Goal: Information Seeking & Learning: Learn about a topic

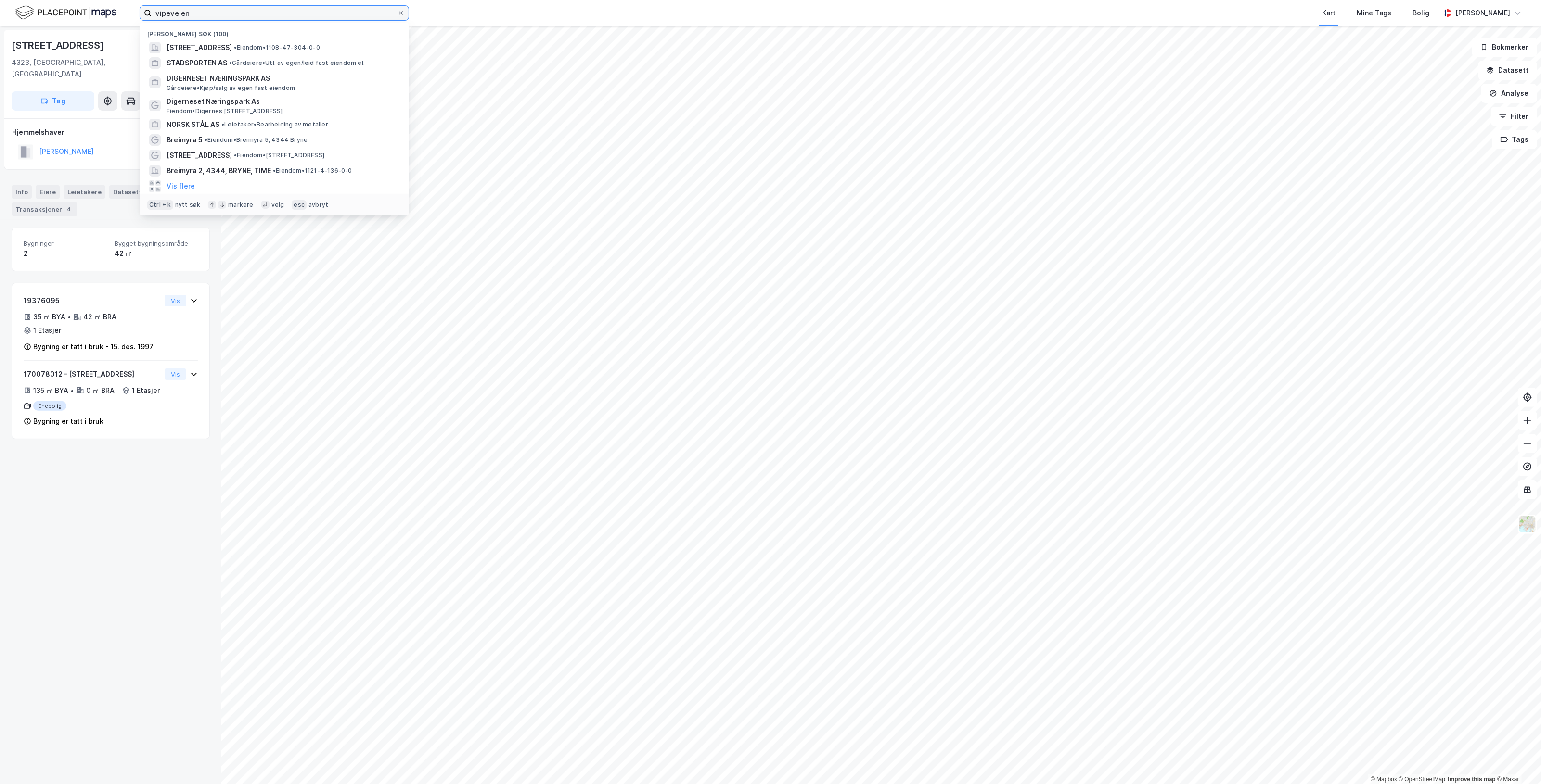
drag, startPoint x: 260, startPoint y: 18, endPoint x: -149, endPoint y: 32, distance: 409.2
click at [0, 32] on html "vipeveien Nylige søk (100) [STREET_ADDRESS] • Eiendom • 1108-47-304-0-0 STADSPO…" at bounding box center [770, 392] width 1541 height 784
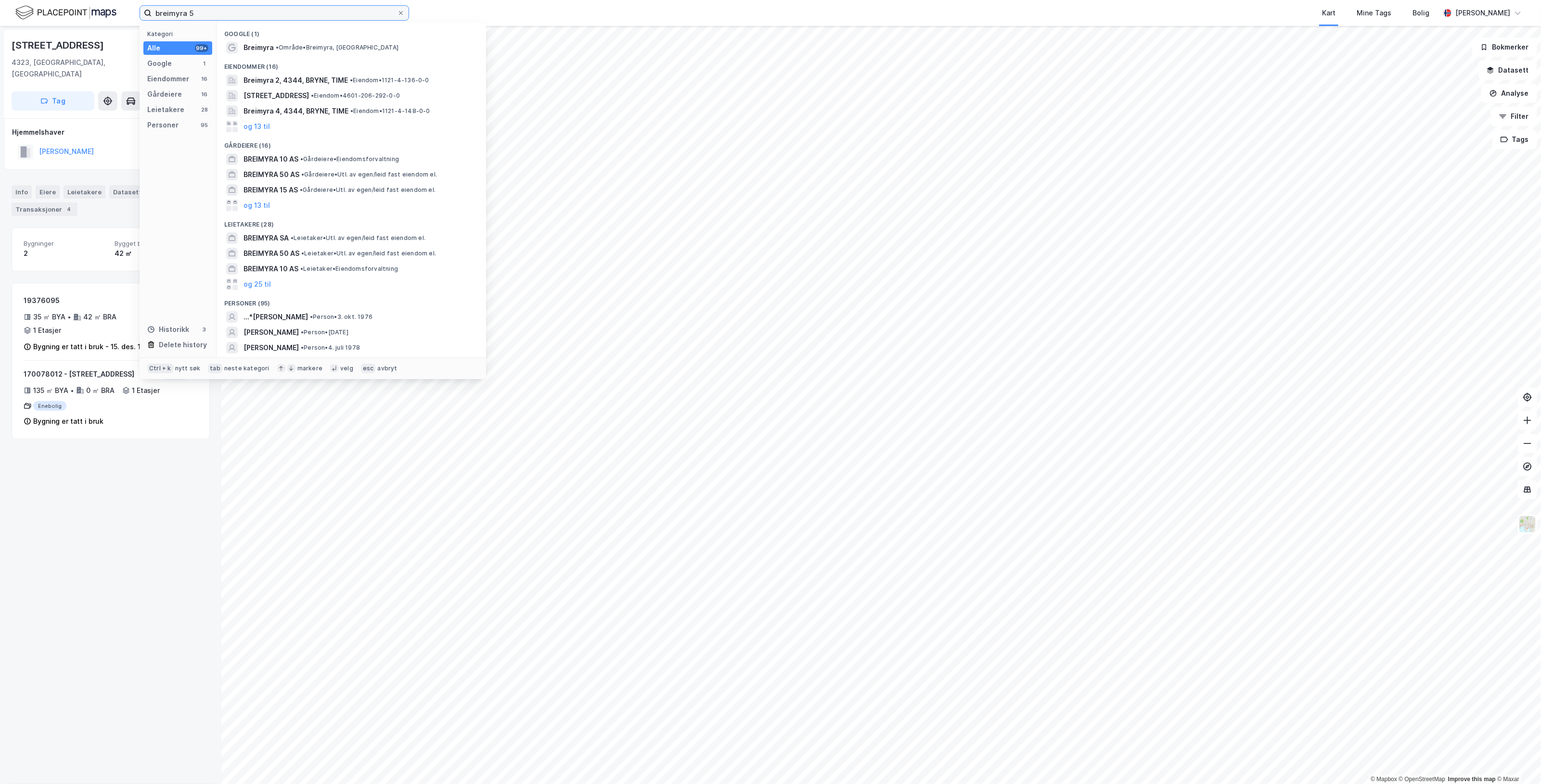
type input "breimyra 5"
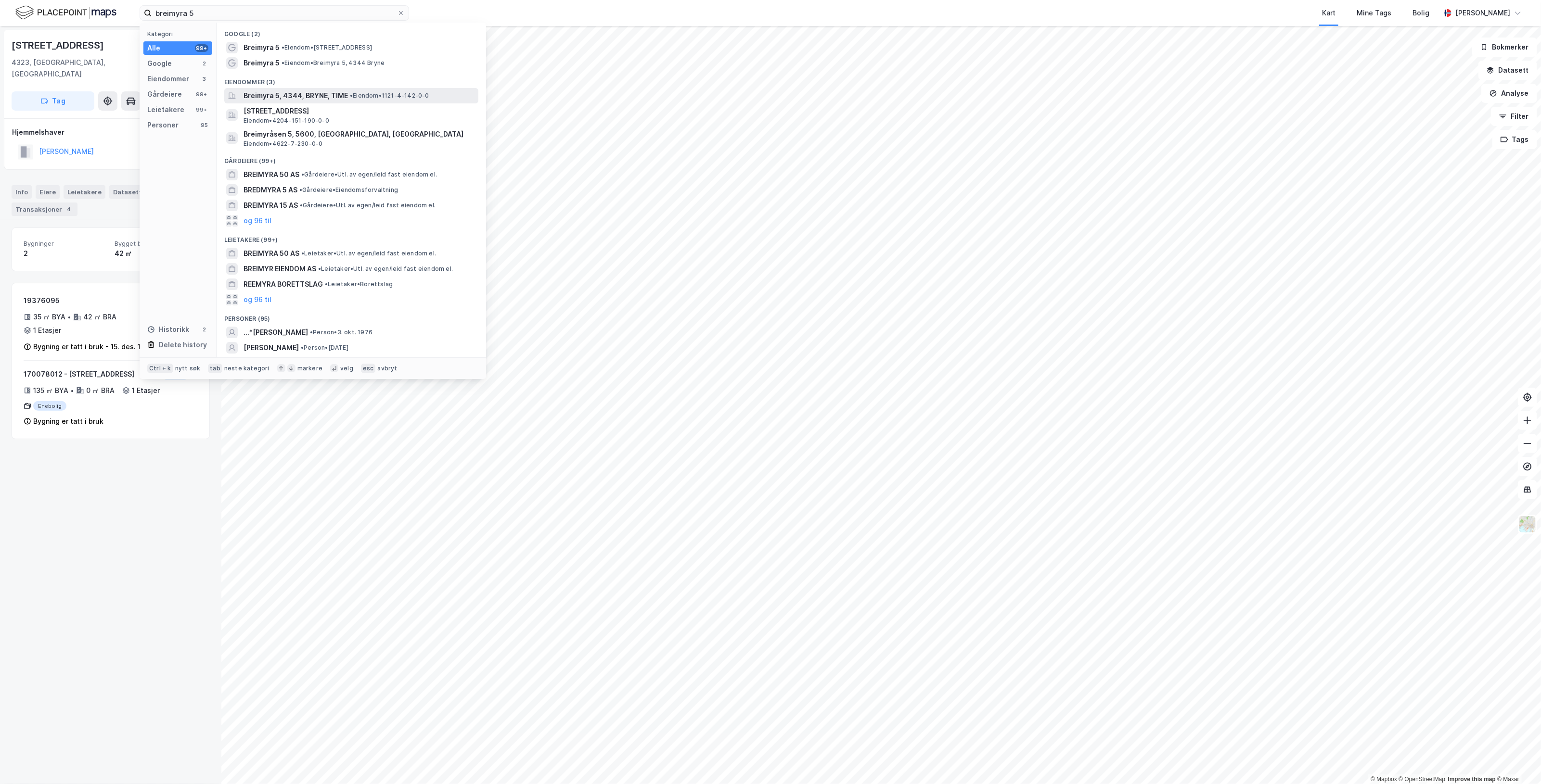
click at [363, 92] on span "• Eiendom • 1121-4-142-0-0" at bounding box center [389, 96] width 79 height 8
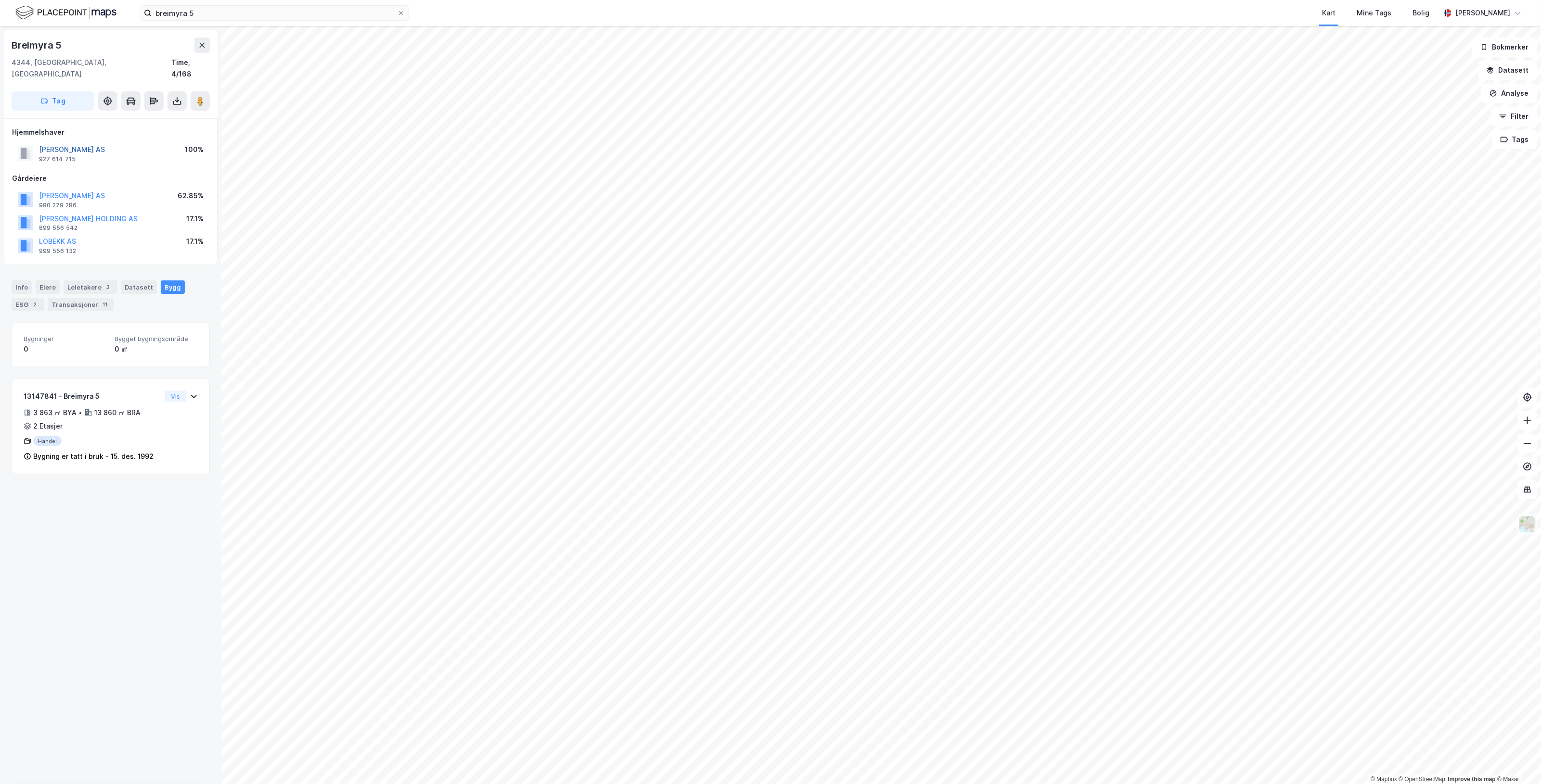
click at [0, 0] on button "[PERSON_NAME] AS" at bounding box center [0, 0] width 0 height 0
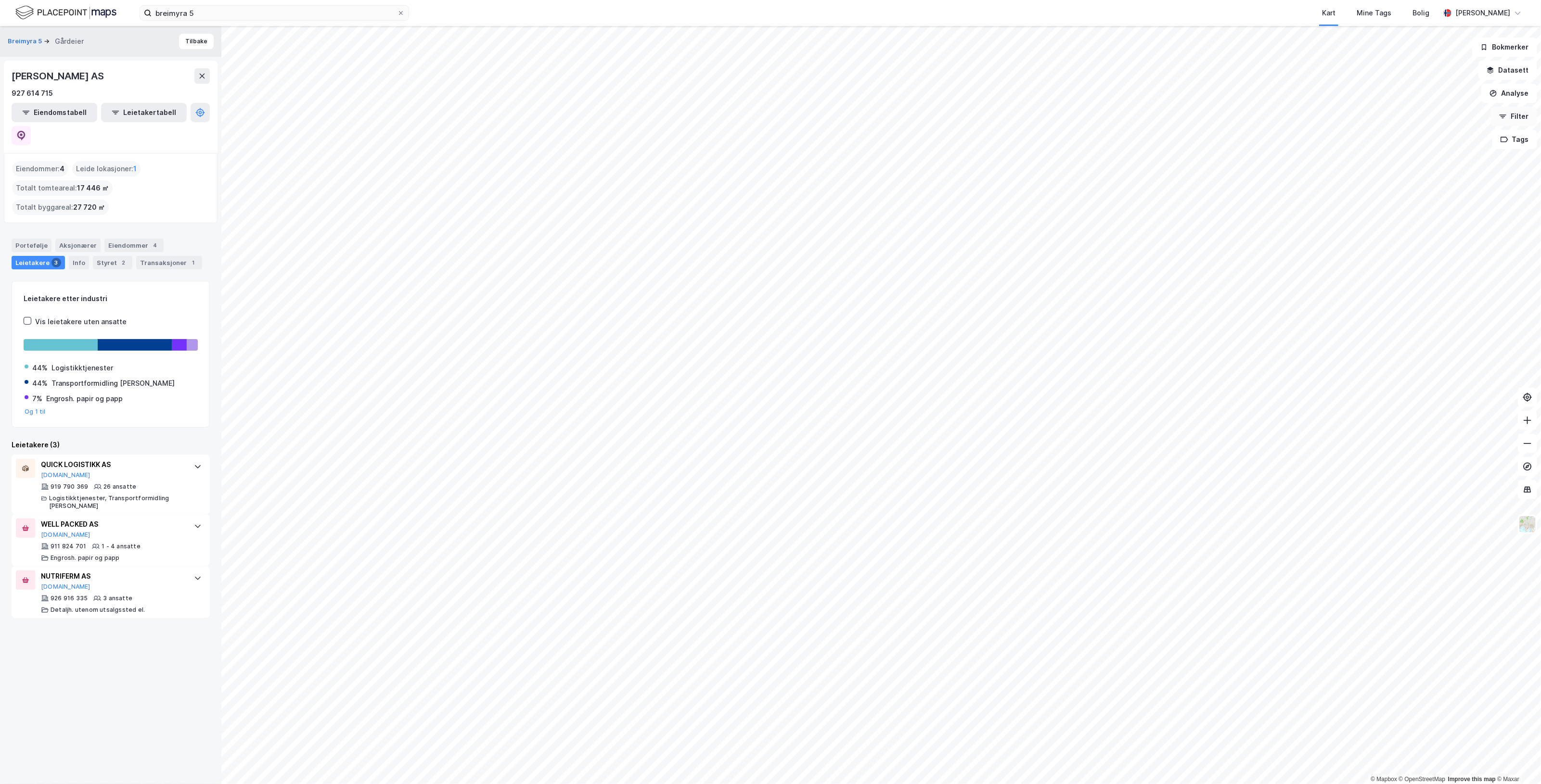
click at [1523, 114] on button "Filter" at bounding box center [1513, 116] width 46 height 19
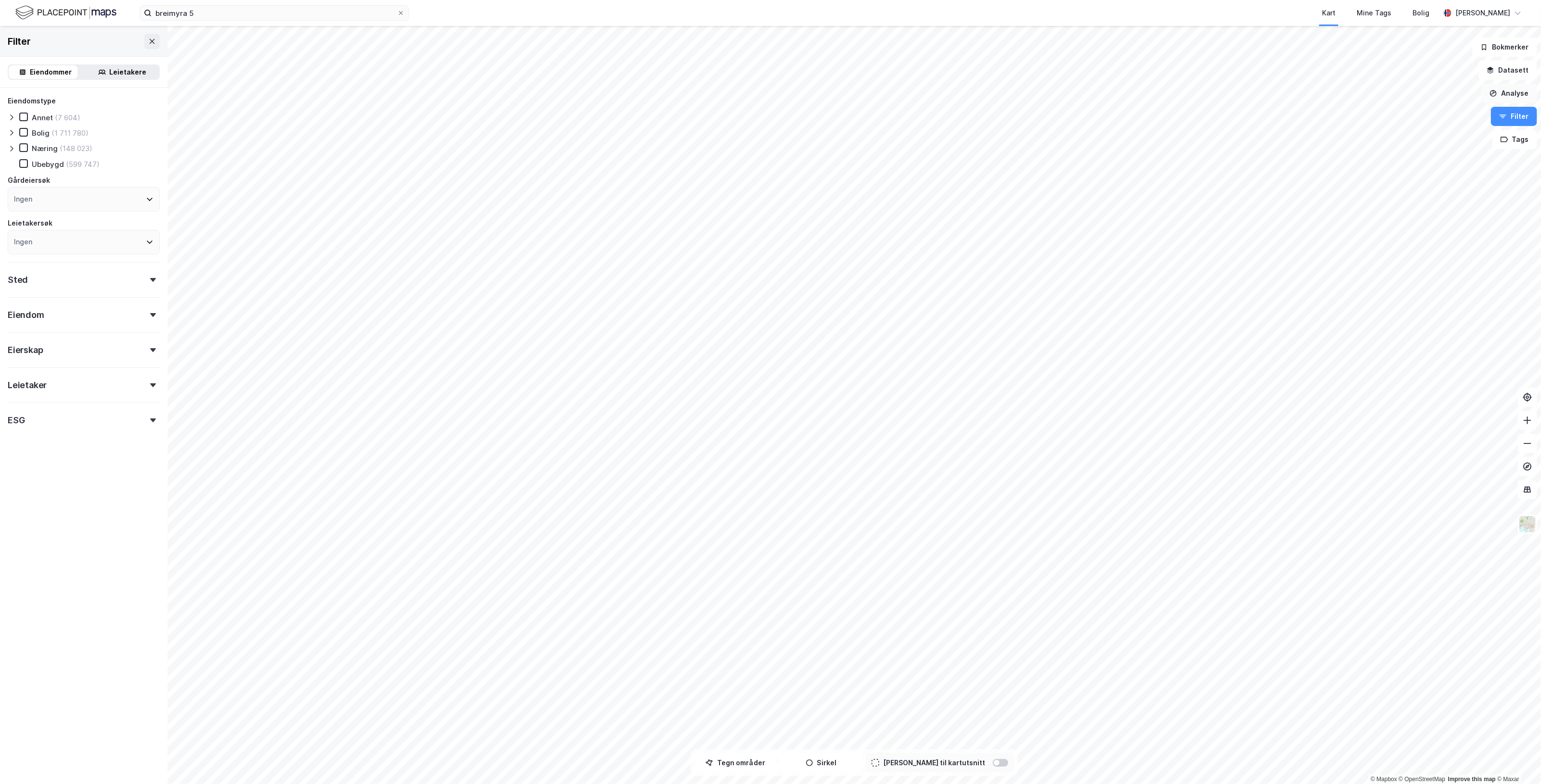
click at [1516, 94] on button "Analyse" at bounding box center [1509, 93] width 56 height 19
click at [1439, 110] on div "Tegn område" at bounding box center [1425, 114] width 84 height 8
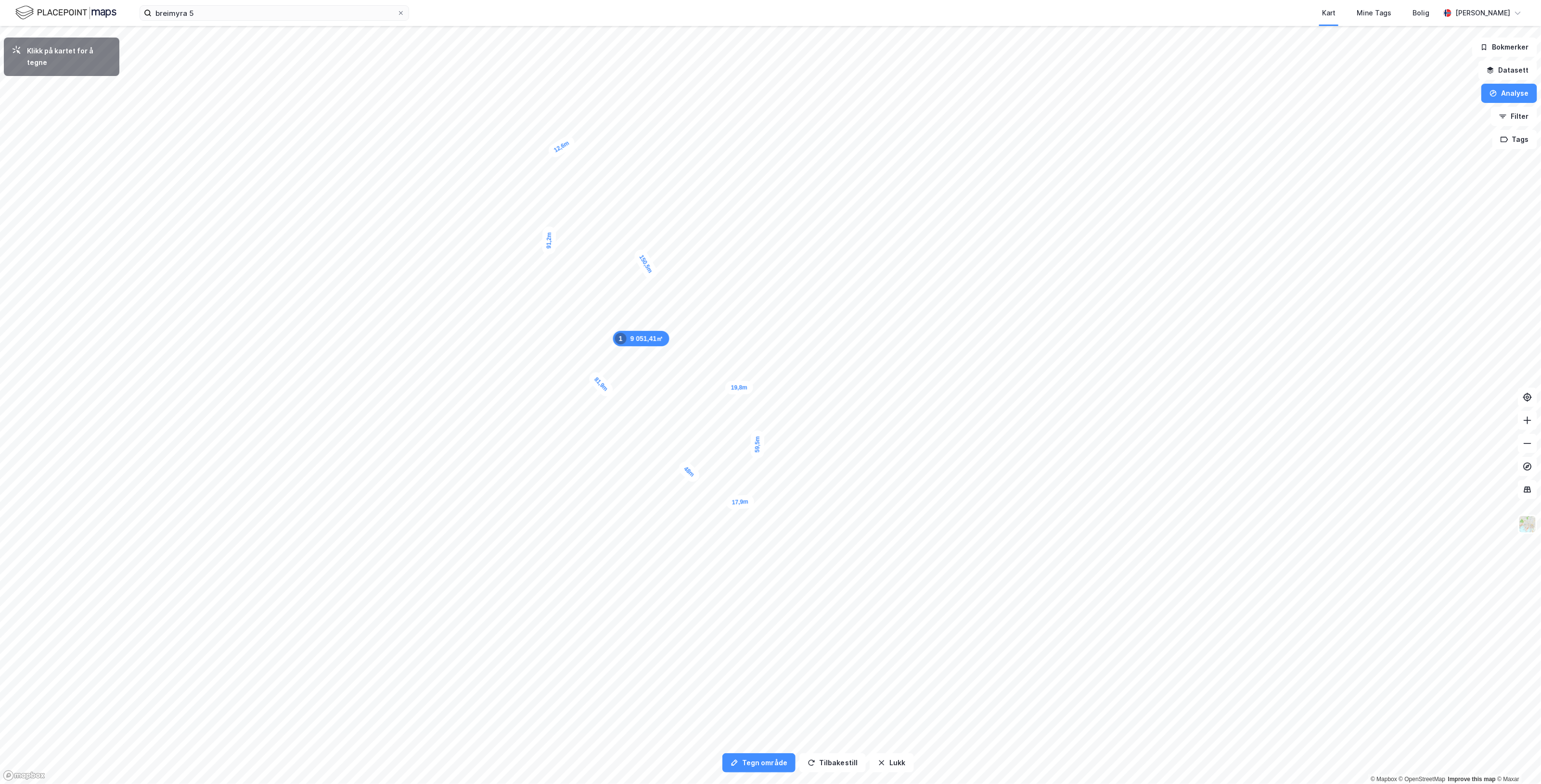
click at [573, 140] on div "12,6m" at bounding box center [562, 147] width 31 height 26
click at [749, 143] on div "11,1m" at bounding box center [738, 143] width 28 height 14
click at [747, 162] on div "9,8m" at bounding box center [748, 152] width 15 height 25
click at [650, 186] on div "11,6m" at bounding box center [648, 196] width 15 height 28
click at [616, 198] on div "6,8m" at bounding box center [618, 193] width 21 height 28
